Goal: Register for event/course

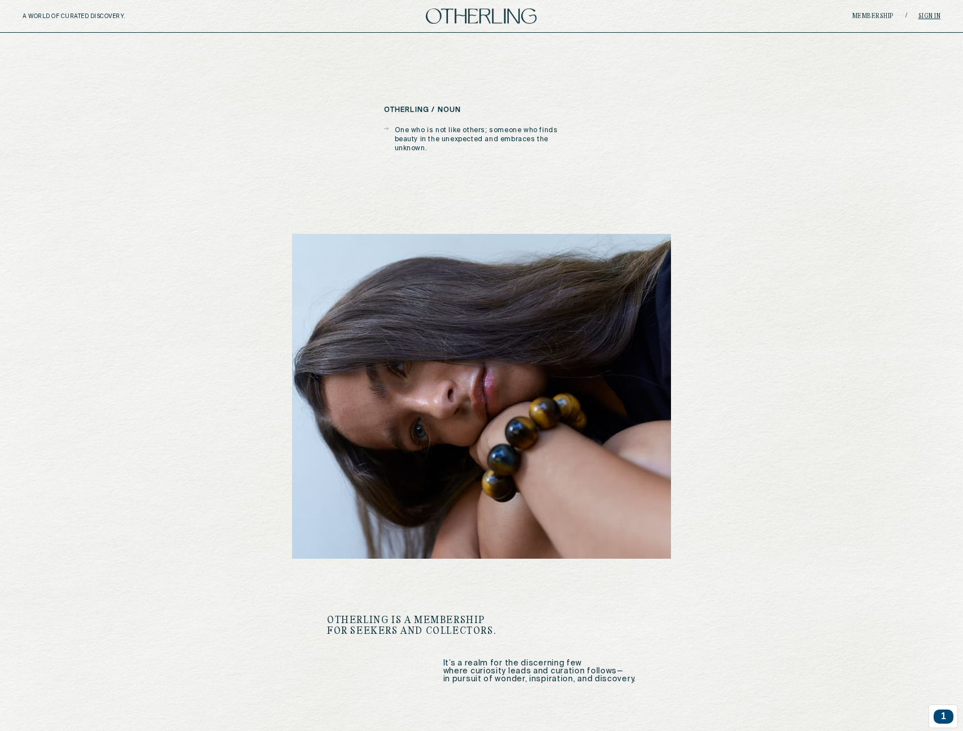
click at [924, 14] on link "Sign in" at bounding box center [930, 16] width 23 height 7
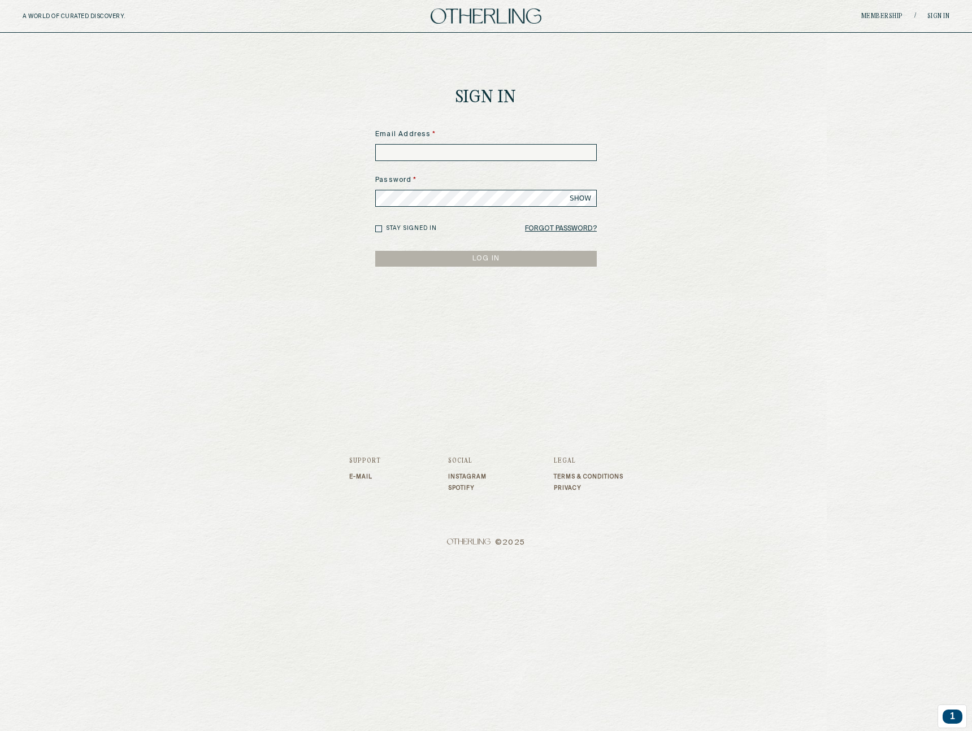
click at [438, 144] on input at bounding box center [485, 152] width 221 height 17
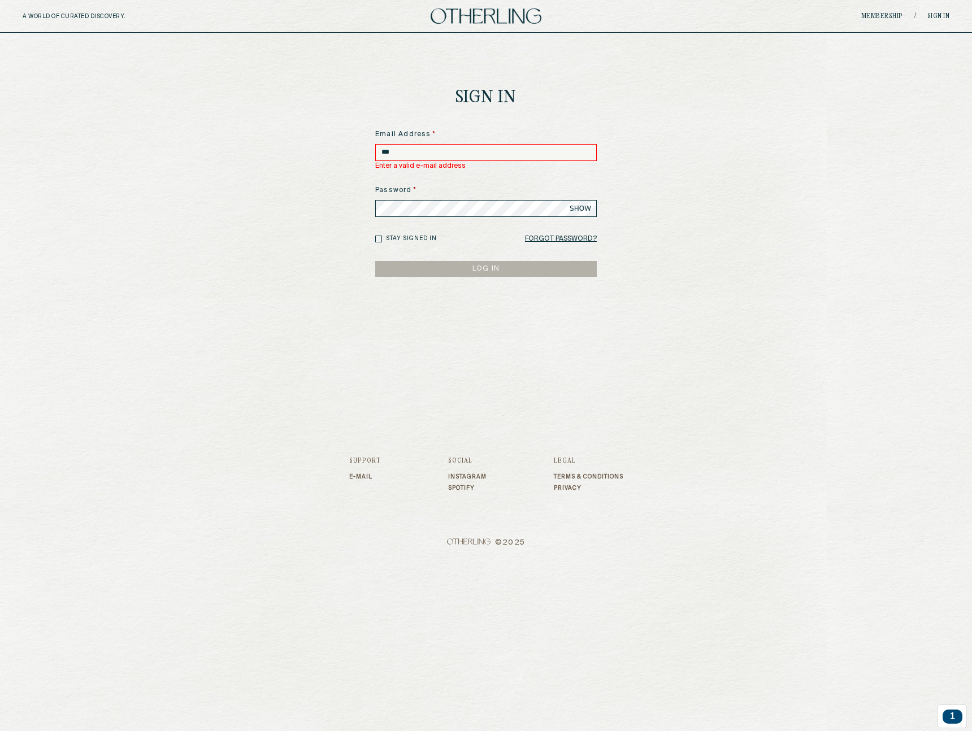
type input "**********"
click at [375, 261] on button "LOG IN" at bounding box center [485, 269] width 221 height 16
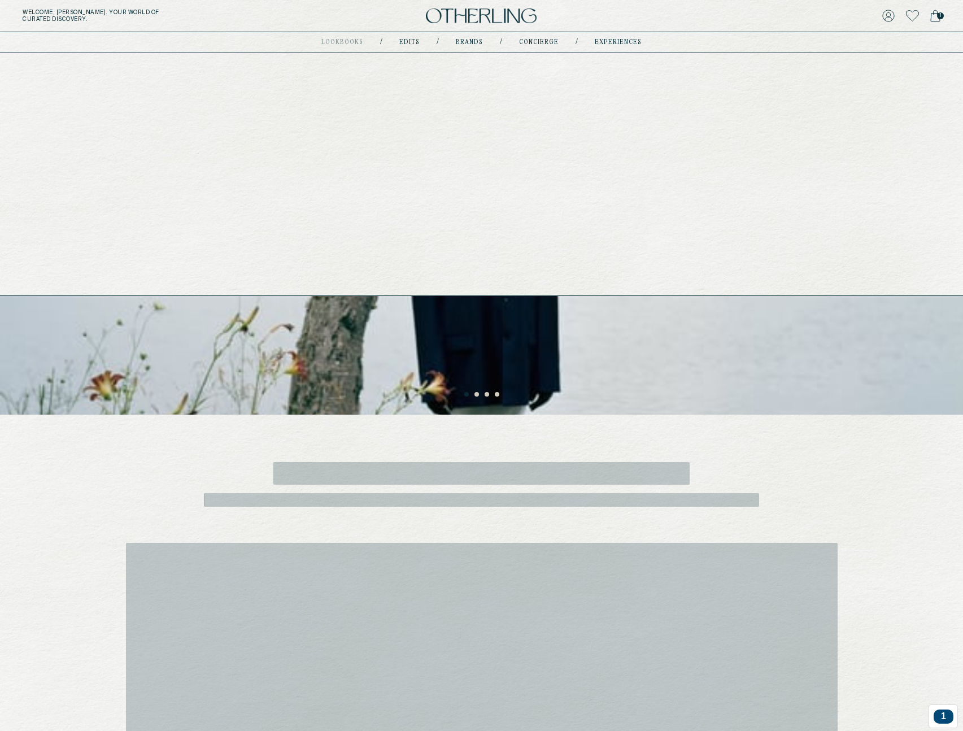
click at [616, 40] on link "experiences" at bounding box center [618, 43] width 47 height 6
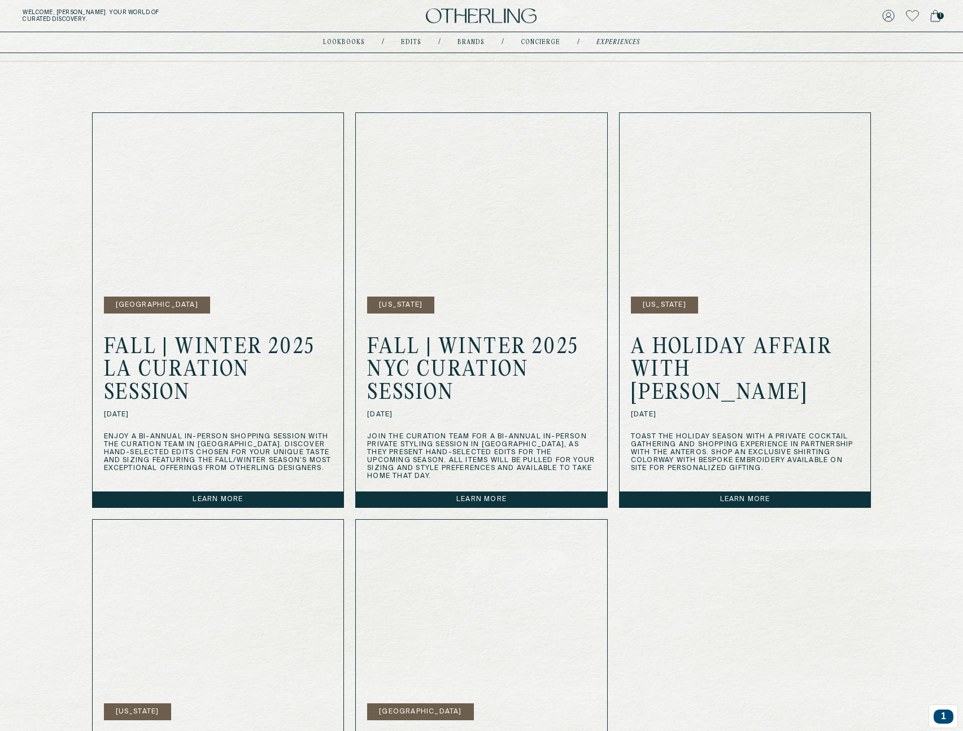
scroll to position [308, 0]
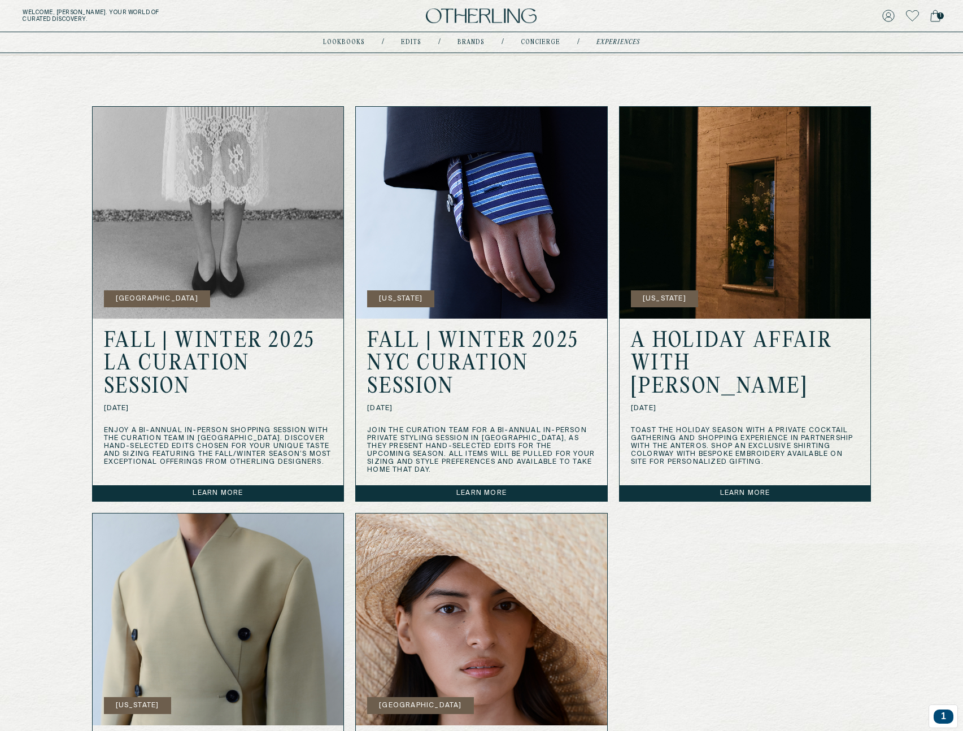
click at [78, 442] on div "[GEOGRAPHIC_DATA] FALL | WINTER 2025 LA CURATION SESSION [DATE] Enjoy a bi-annu…" at bounding box center [482, 507] width 814 height 802
